Goal: Navigation & Orientation: Find specific page/section

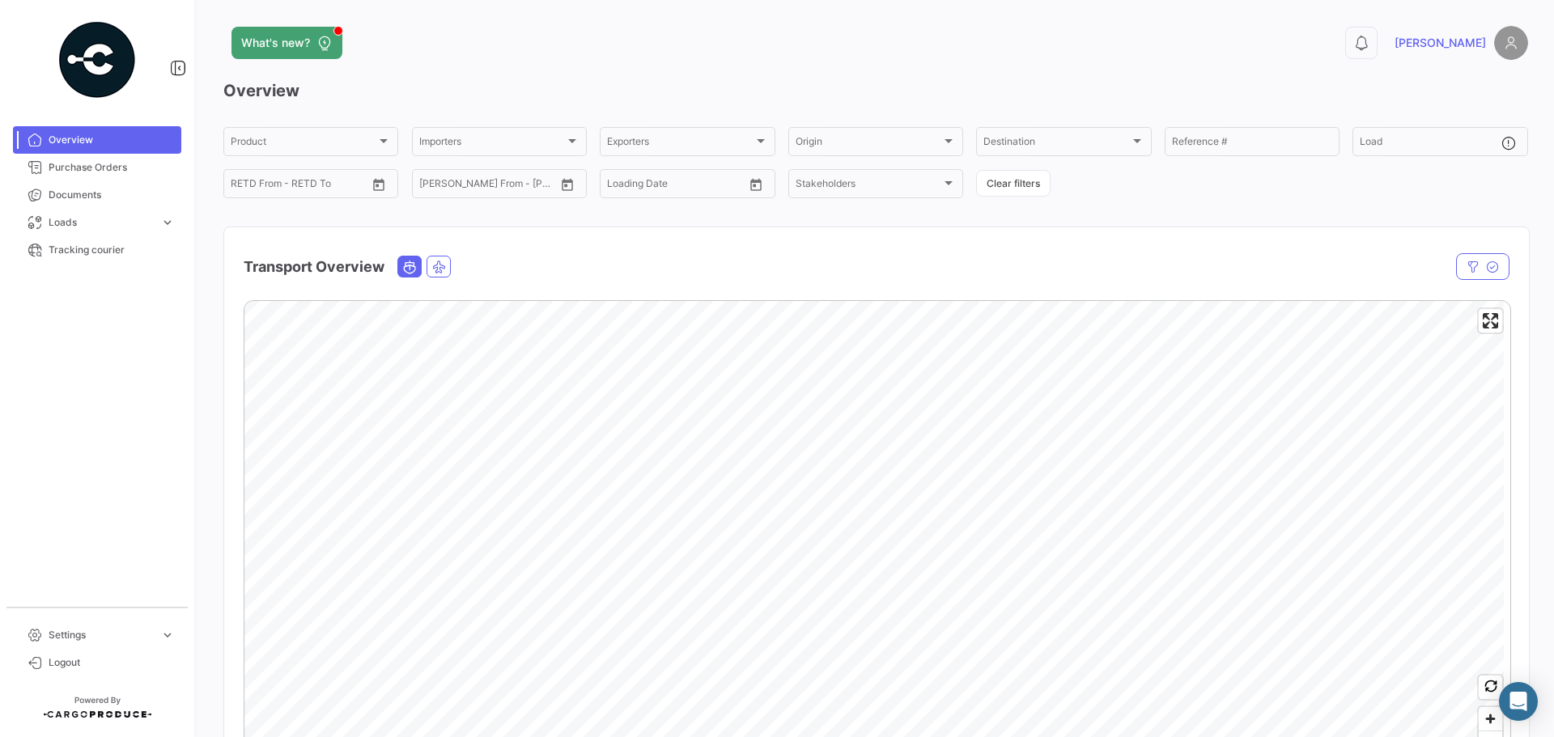
click at [1135, 210] on div "Overview Product Product Importers Importers Exporters Exporters Origin Origin …" at bounding box center [875, 464] width 1305 height 771
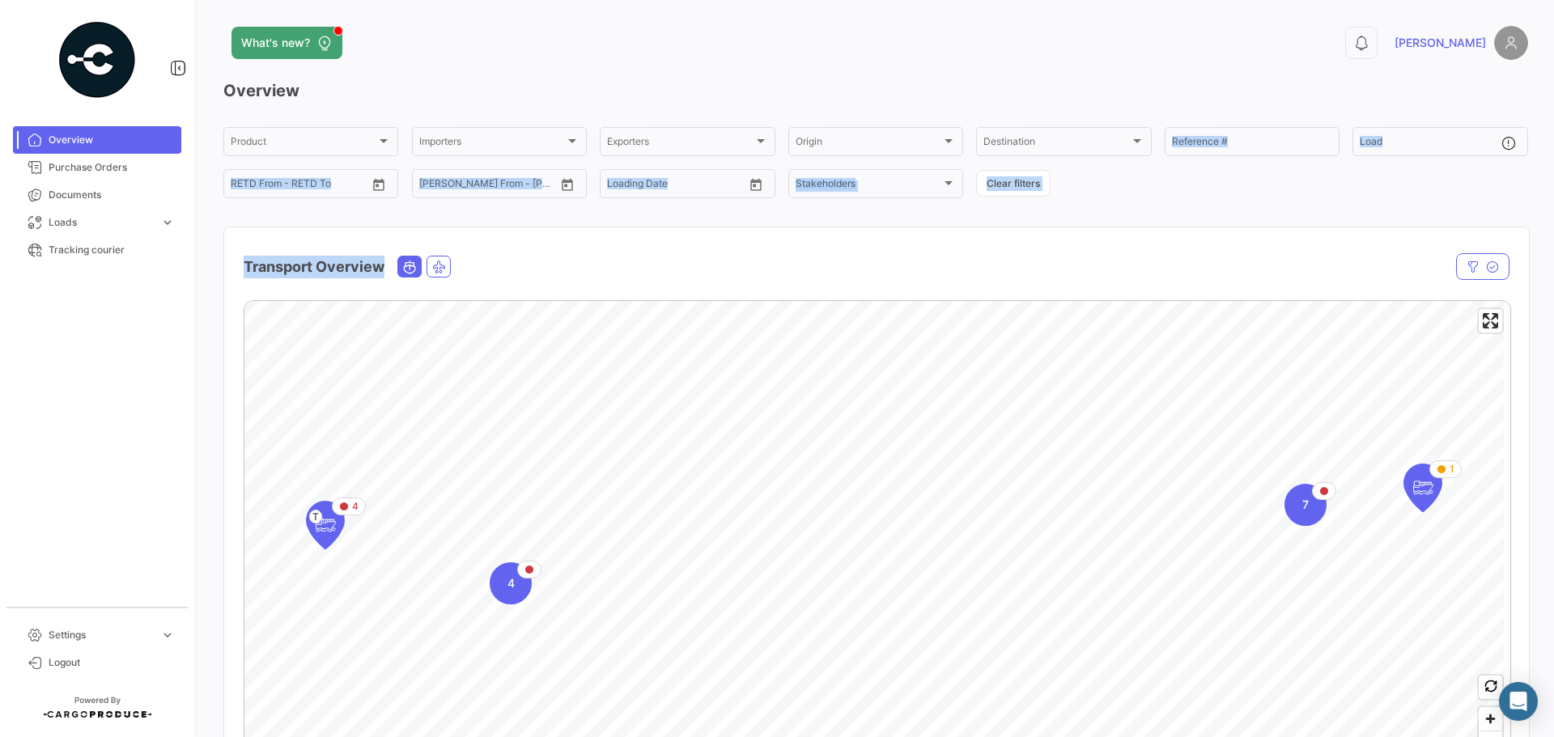
click at [1137, 213] on div "Overview Product Product Importers Importers Exporters Exporters Origin Origin …" at bounding box center [875, 464] width 1305 height 771
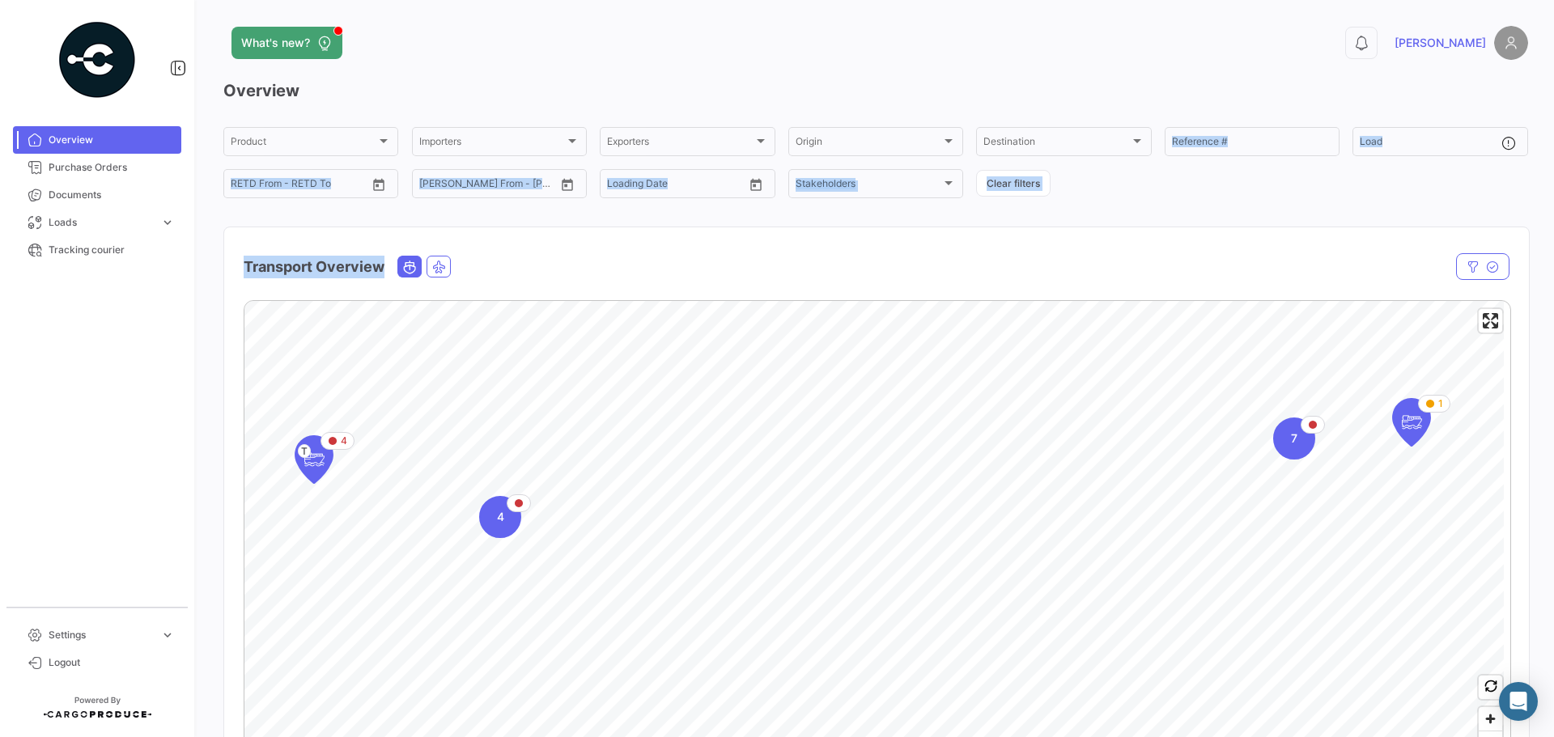
scroll to position [81, 0]
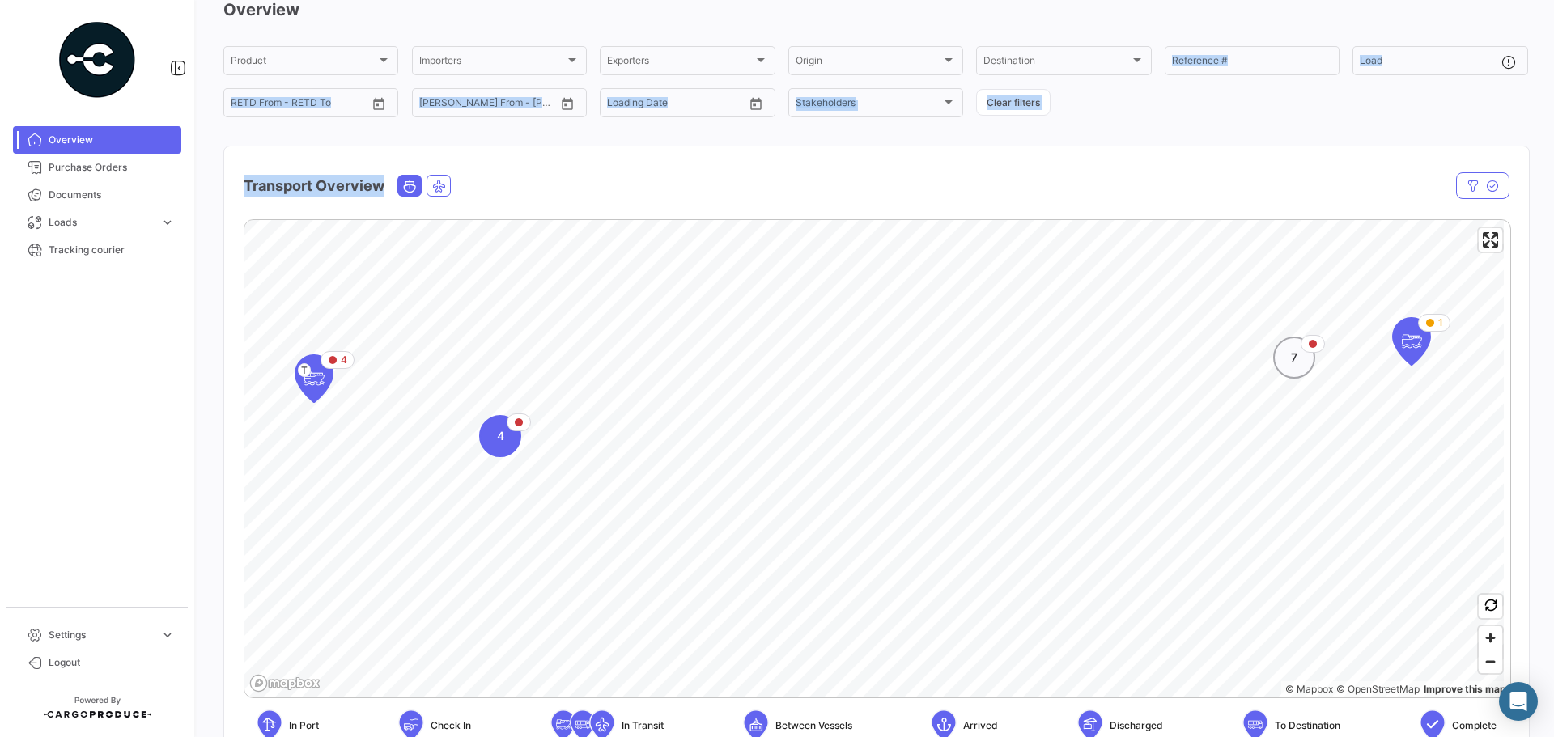
click at [1297, 359] on span "7" at bounding box center [1294, 358] width 6 height 16
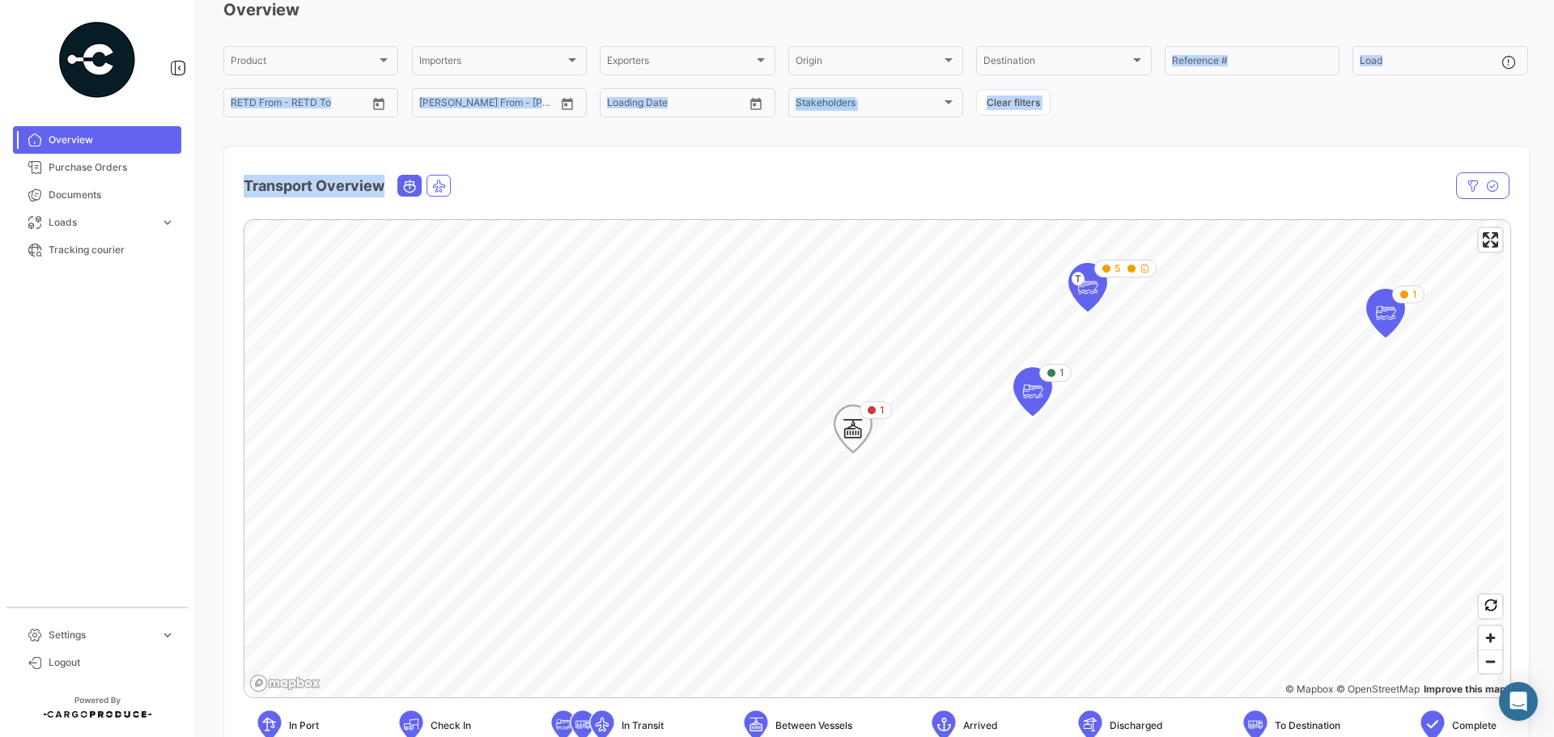
scroll to position [162, 0]
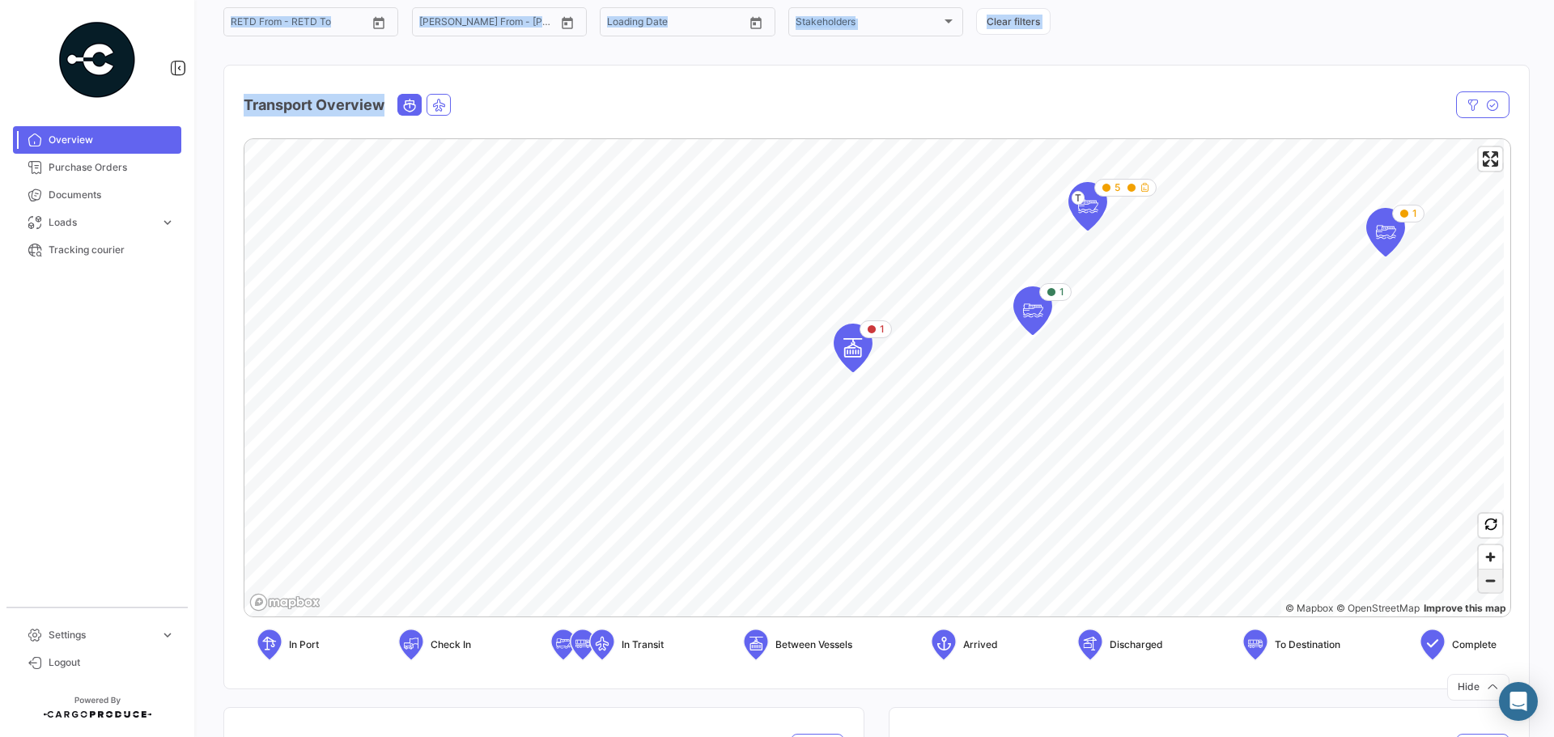
click at [1484, 589] on span "Zoom out" at bounding box center [1490, 581] width 23 height 23
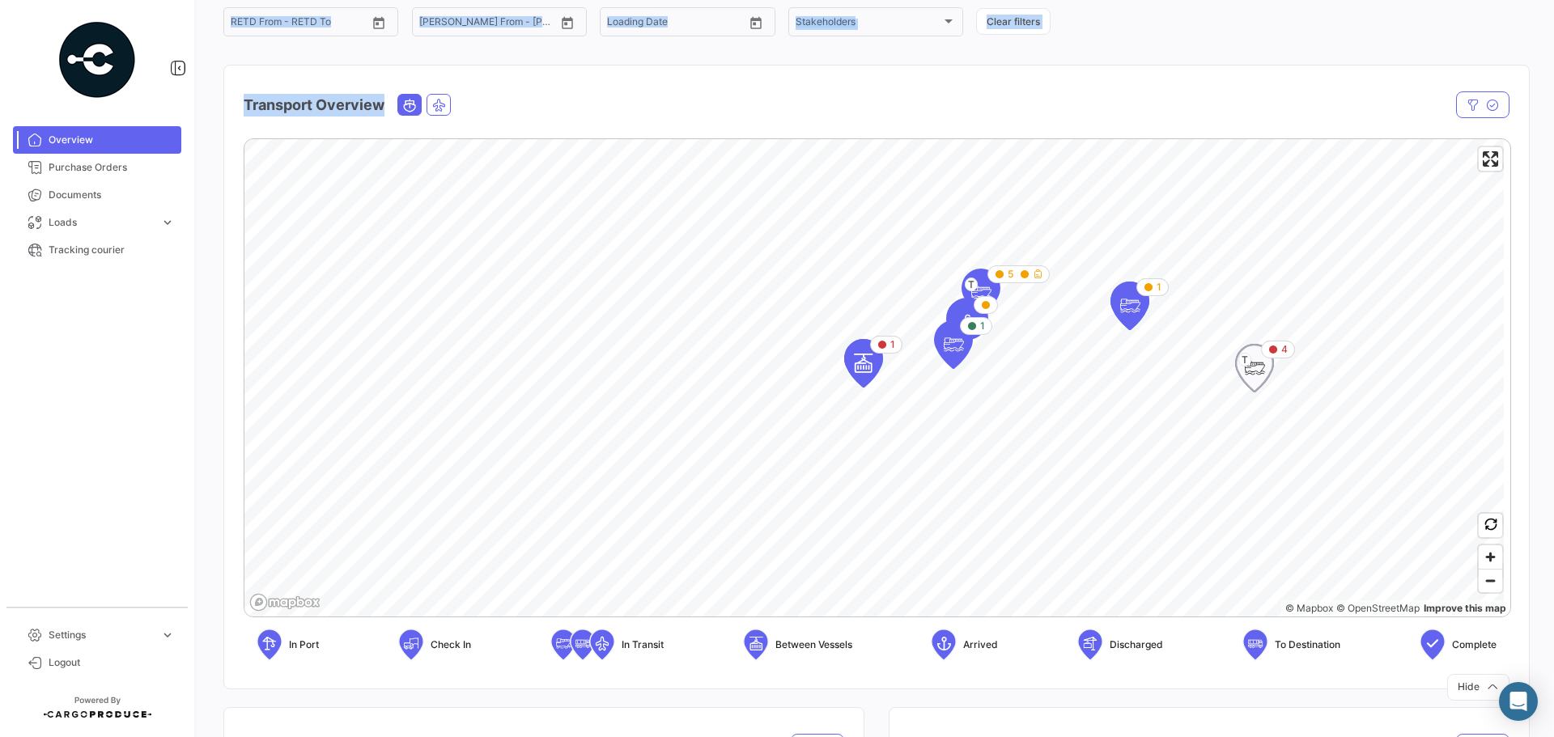
scroll to position [0, 0]
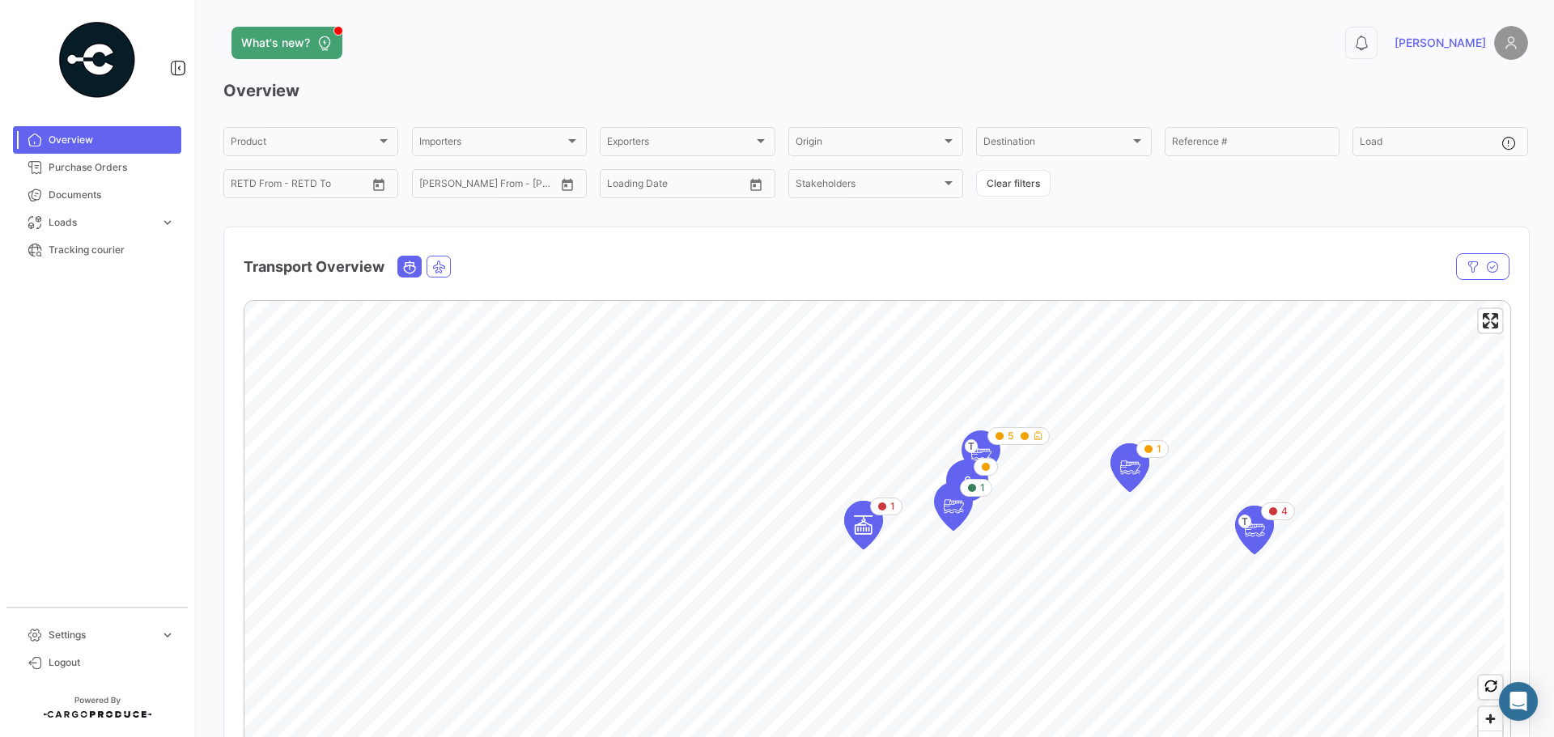
click at [637, 296] on div "1 1 4 T 5 T 1 6 1 1 4 T © Mapbox © OpenStreetMap Improve this map In Port Check…" at bounding box center [876, 568] width 1305 height 562
click at [308, 45] on span "What's new?" at bounding box center [275, 43] width 69 height 16
click at [96, 167] on span "Purchase Orders" at bounding box center [112, 167] width 126 height 15
click at [107, 162] on span "Purchase Orders" at bounding box center [112, 167] width 126 height 15
click at [98, 190] on span "Documents" at bounding box center [112, 195] width 126 height 15
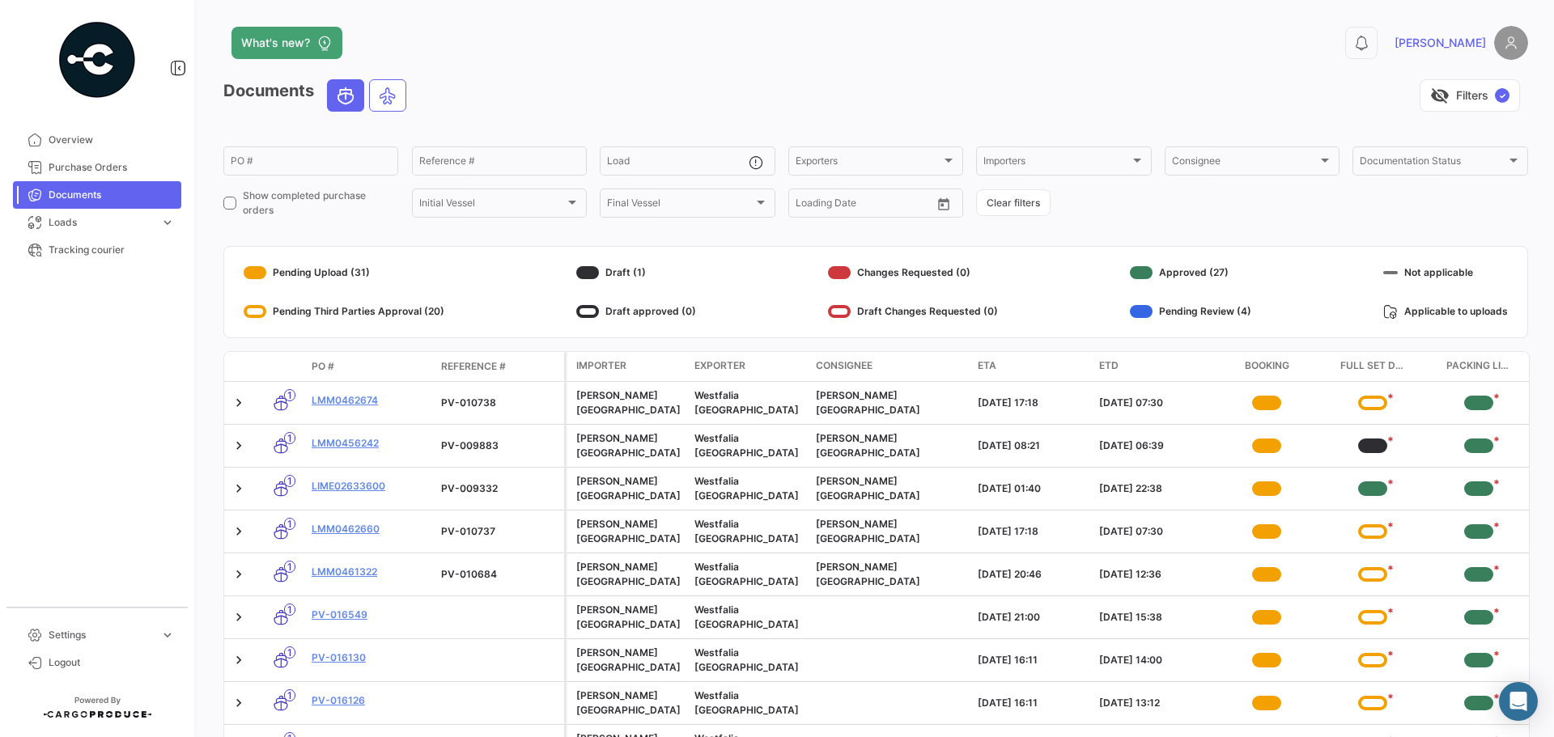
click at [121, 351] on mat-nav-list "Overview Purchase Orders Documents Loads expand_more Air Shipments Ocean Loads …" at bounding box center [97, 360] width 194 height 481
click at [122, 346] on mat-nav-list "Overview Purchase Orders Documents Loads expand_more Air Shipments Ocean Loads …" at bounding box center [97, 360] width 194 height 481
click at [103, 402] on mat-nav-list "Overview Purchase Orders Documents Loads expand_more Air Shipments Ocean Loads …" at bounding box center [97, 360] width 194 height 481
click at [100, 402] on mat-nav-list "Overview Purchase Orders Documents Loads expand_more Air Shipments Ocean Loads …" at bounding box center [97, 360] width 194 height 481
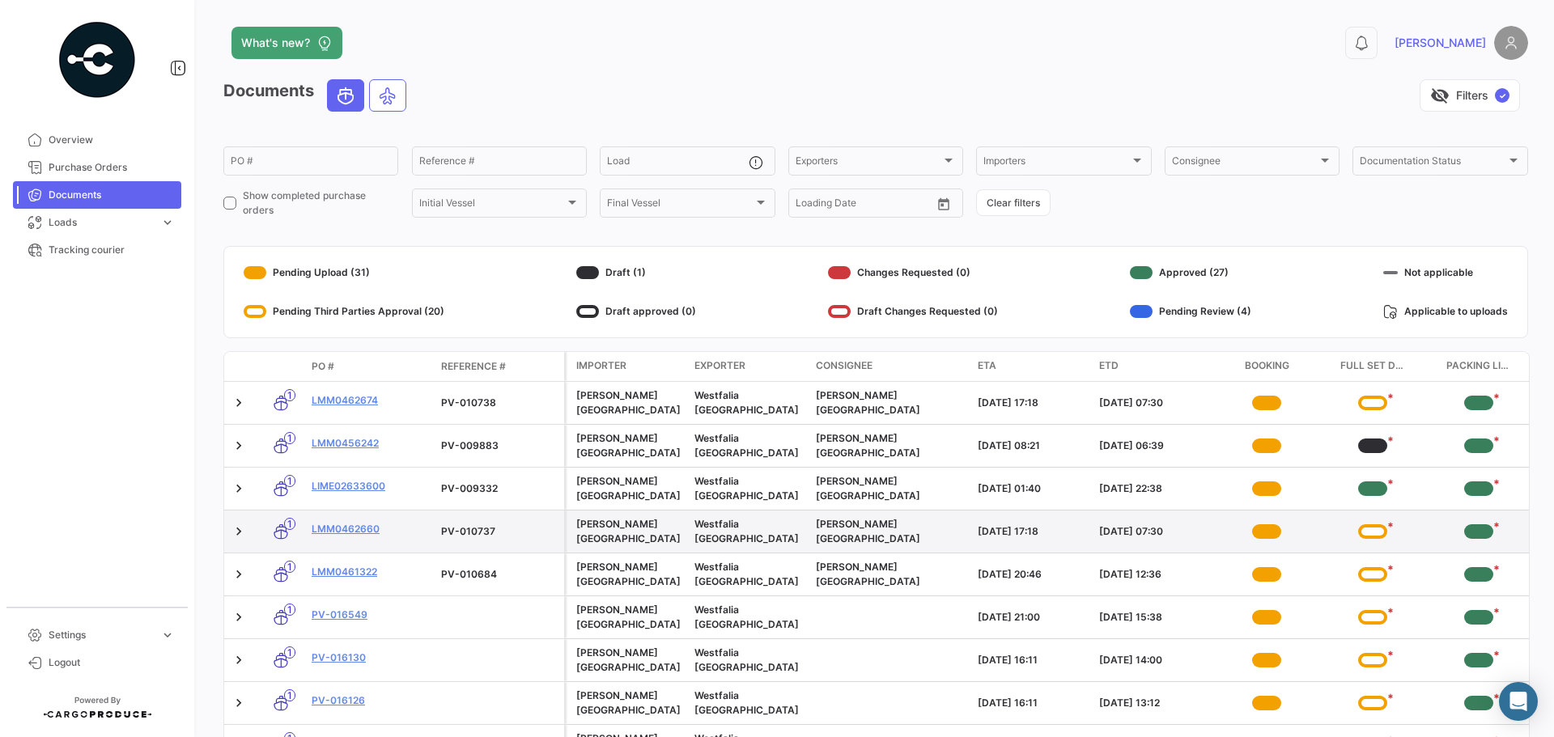
scroll to position [125, 0]
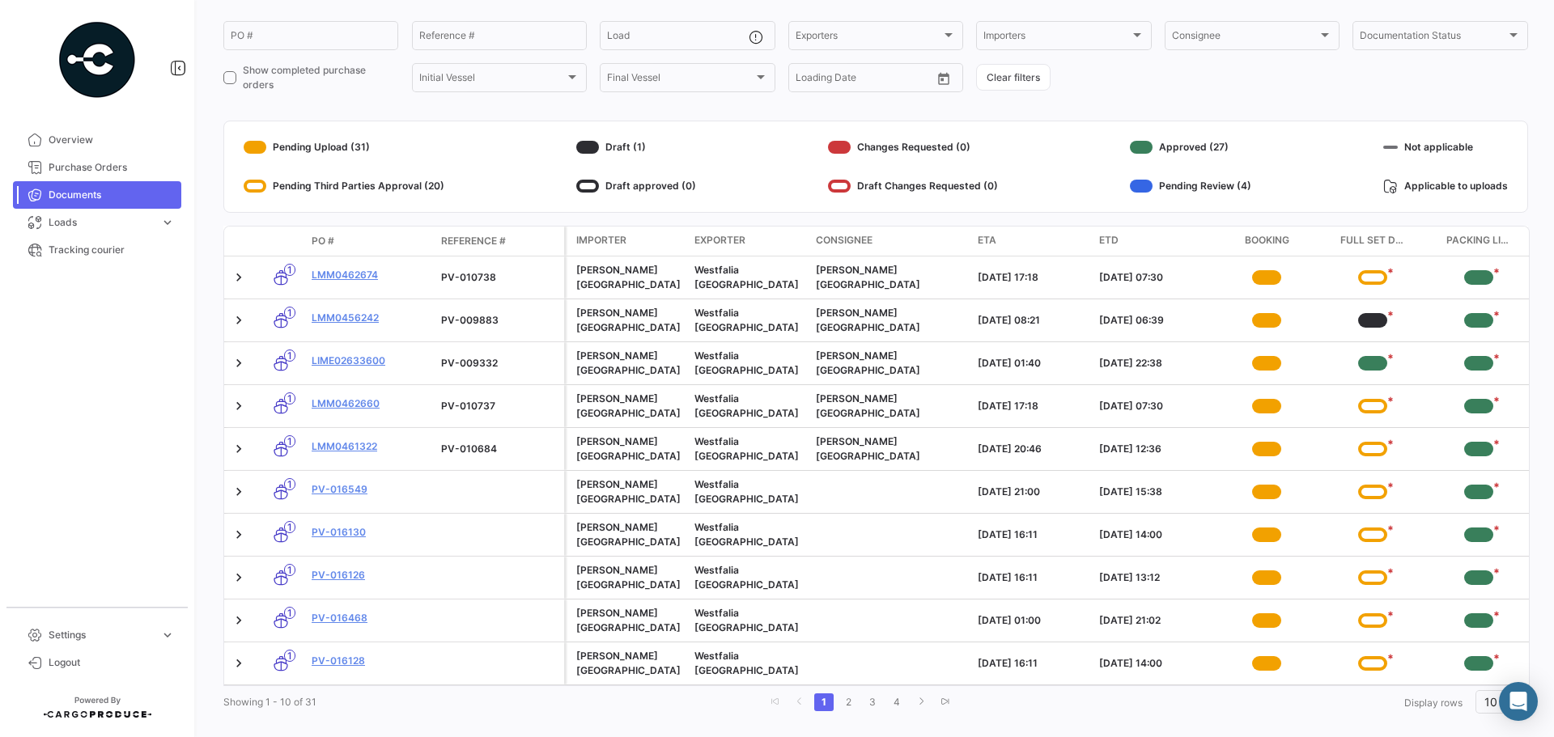
click at [1289, 183] on mat-card-content "Pending Upload (31) Pending Third Parties Approval (20) Draft (1) Draft approve…" at bounding box center [876, 166] width 1264 height 65
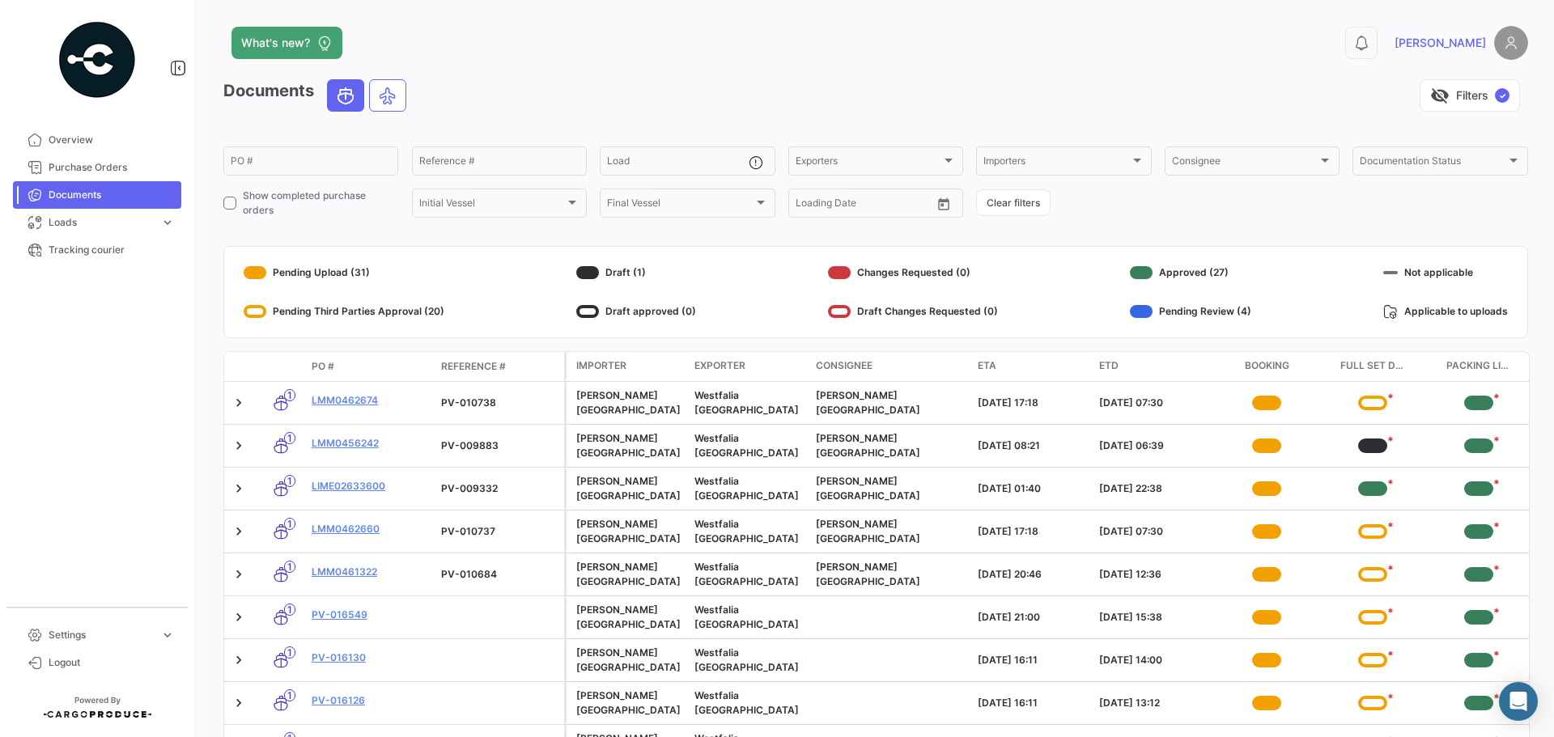
click at [159, 315] on mat-nav-list "Overview Purchase Orders Documents Loads expand_more Air Shipments Ocean Loads …" at bounding box center [97, 360] width 194 height 481
click at [160, 320] on mat-nav-list "Overview Purchase Orders Documents Loads expand_more Air Shipments Ocean Loads …" at bounding box center [97, 360] width 194 height 481
click at [157, 413] on mat-nav-list "Overview Purchase Orders Documents Loads expand_more Air Shipments Ocean Loads …" at bounding box center [97, 360] width 194 height 481
click at [95, 142] on span "Overview" at bounding box center [112, 140] width 126 height 15
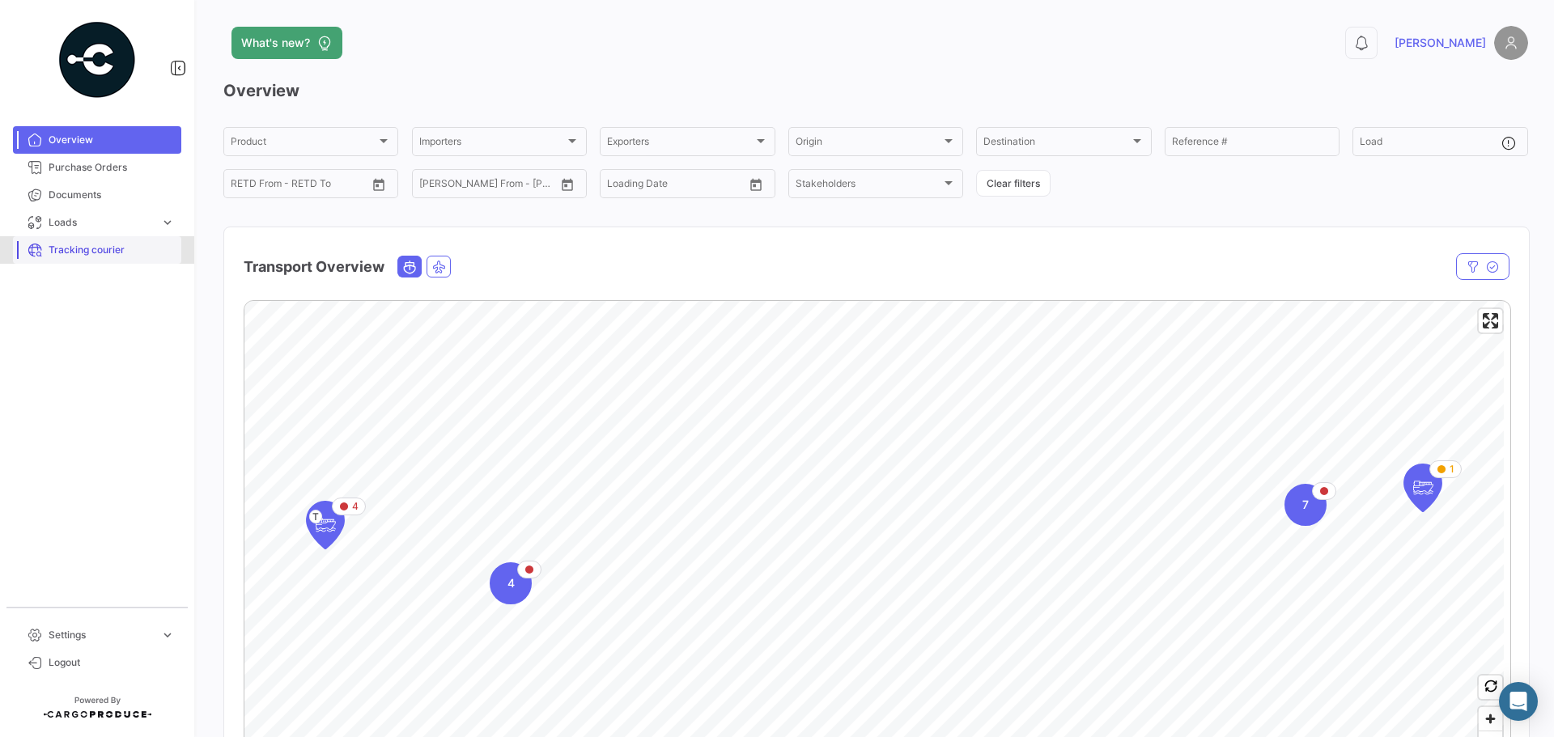
click at [104, 246] on span "Tracking courier" at bounding box center [112, 250] width 126 height 15
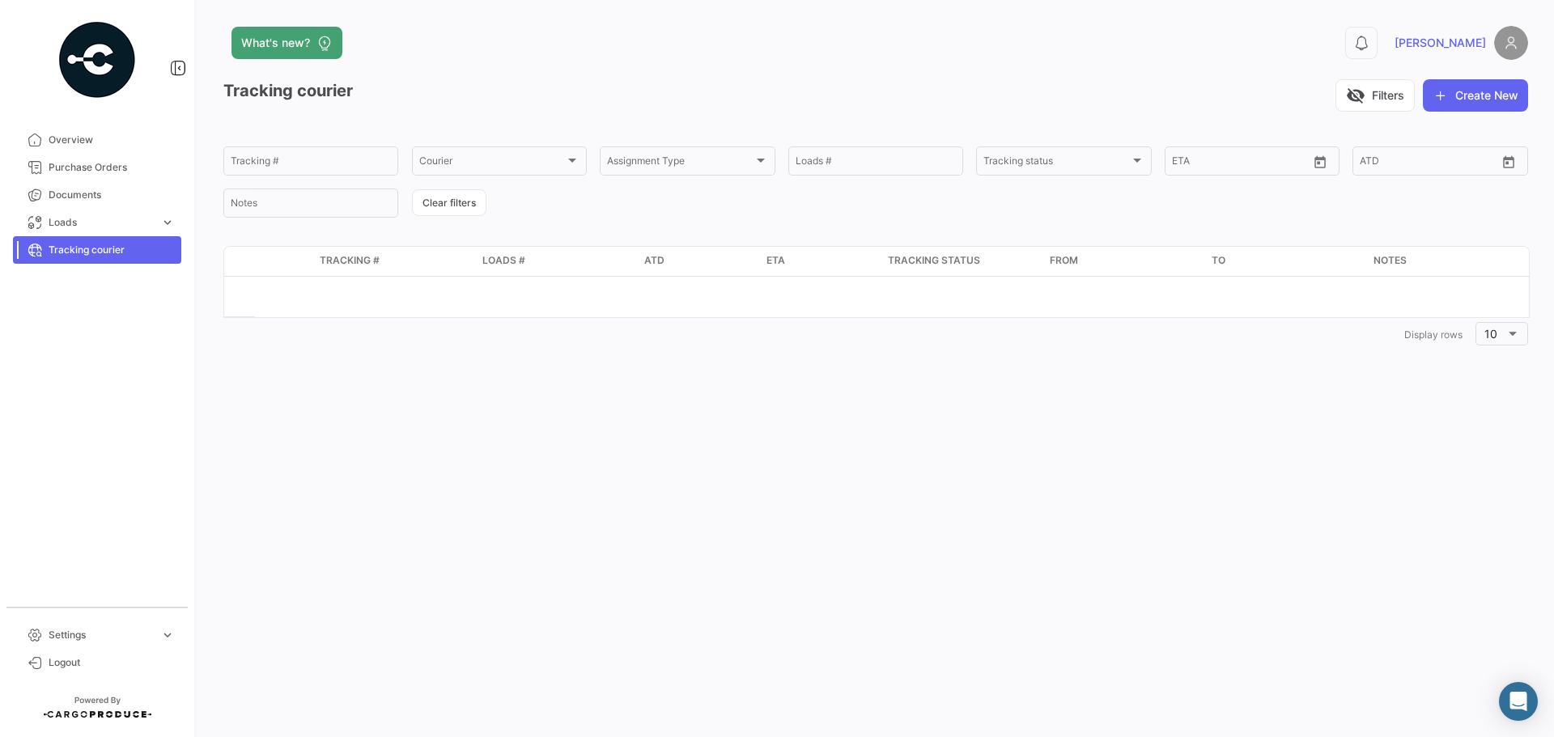
click at [110, 351] on mat-nav-list "Overview Purchase Orders Documents Loads expand_more Air Shipments Ocean Loads …" at bounding box center [97, 360] width 194 height 481
click at [77, 141] on span "Overview" at bounding box center [112, 140] width 126 height 15
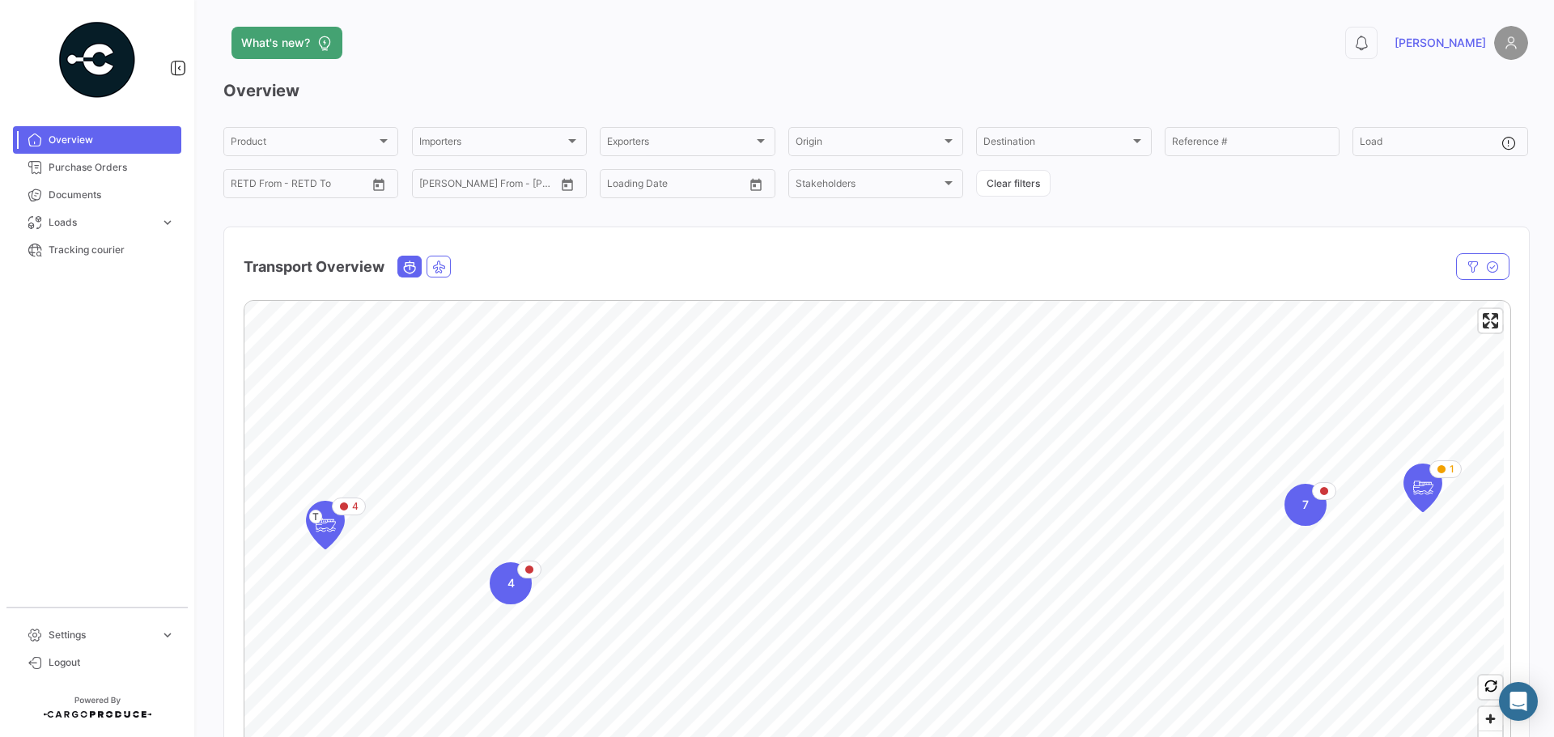
scroll to position [162, 0]
